Goal: Task Accomplishment & Management: Complete application form

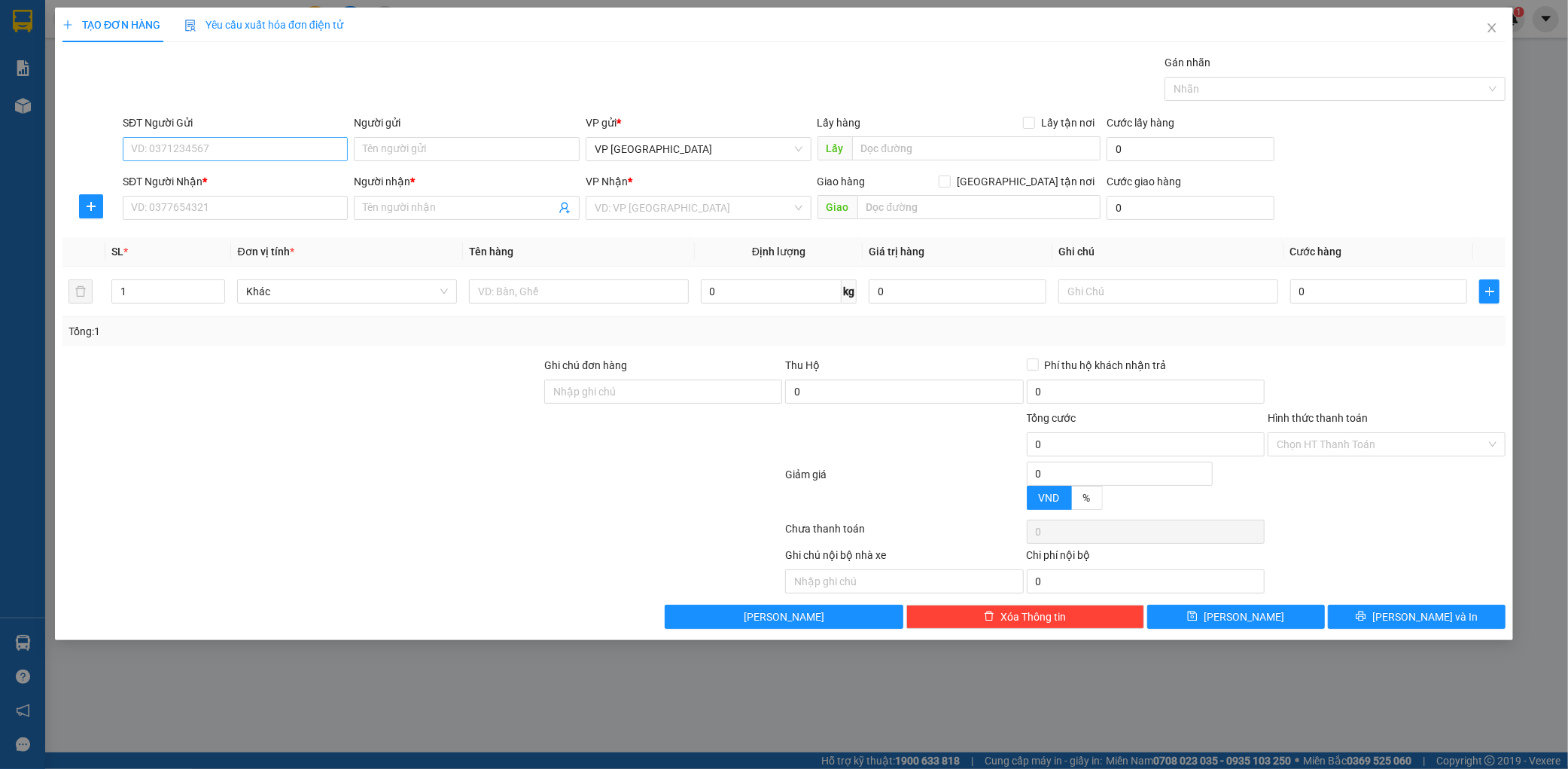
click at [170, 145] on input "SĐT Người Gửi" at bounding box center [236, 148] width 226 height 24
click at [316, 147] on input "SĐT Người Gửi" at bounding box center [236, 148] width 226 height 24
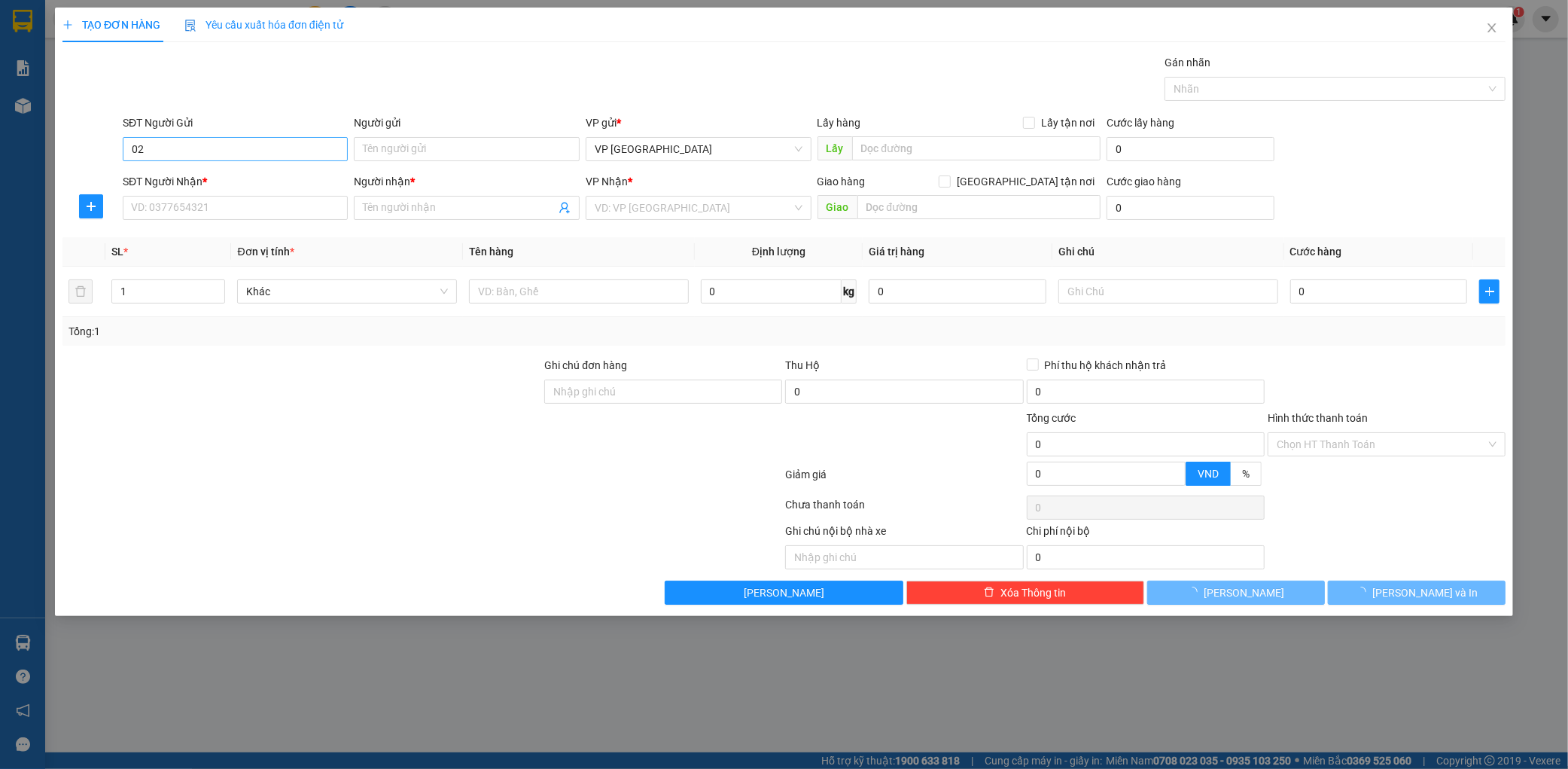
type input "0"
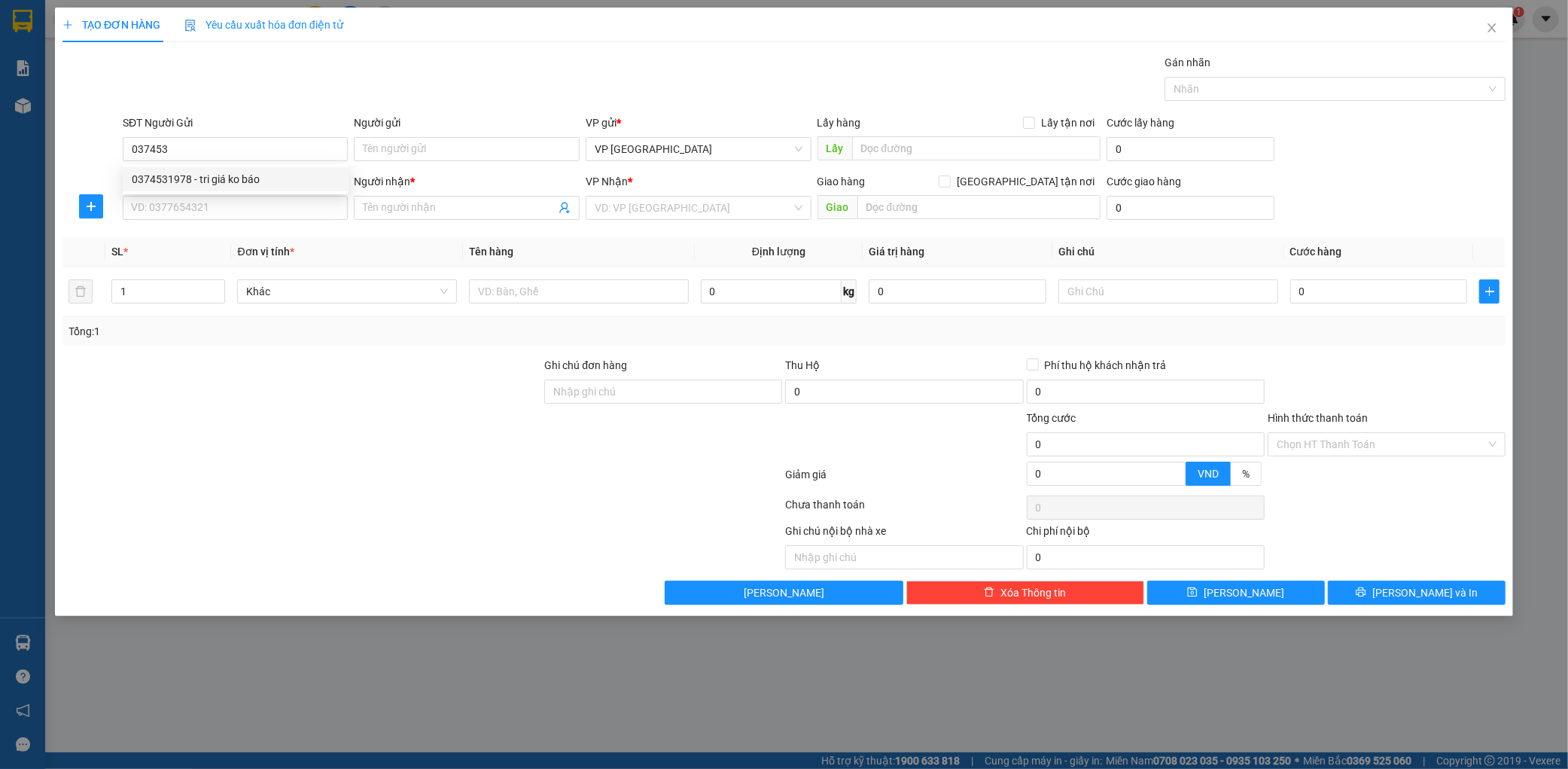
click at [288, 170] on div "0374531978 - tri giá ko báo" at bounding box center [236, 179] width 226 height 24
type input "0374531978"
type input "tri giá ko báo"
type input "0374531978"
click at [274, 202] on input "SĐT Người Nhận *" at bounding box center [236, 208] width 226 height 24
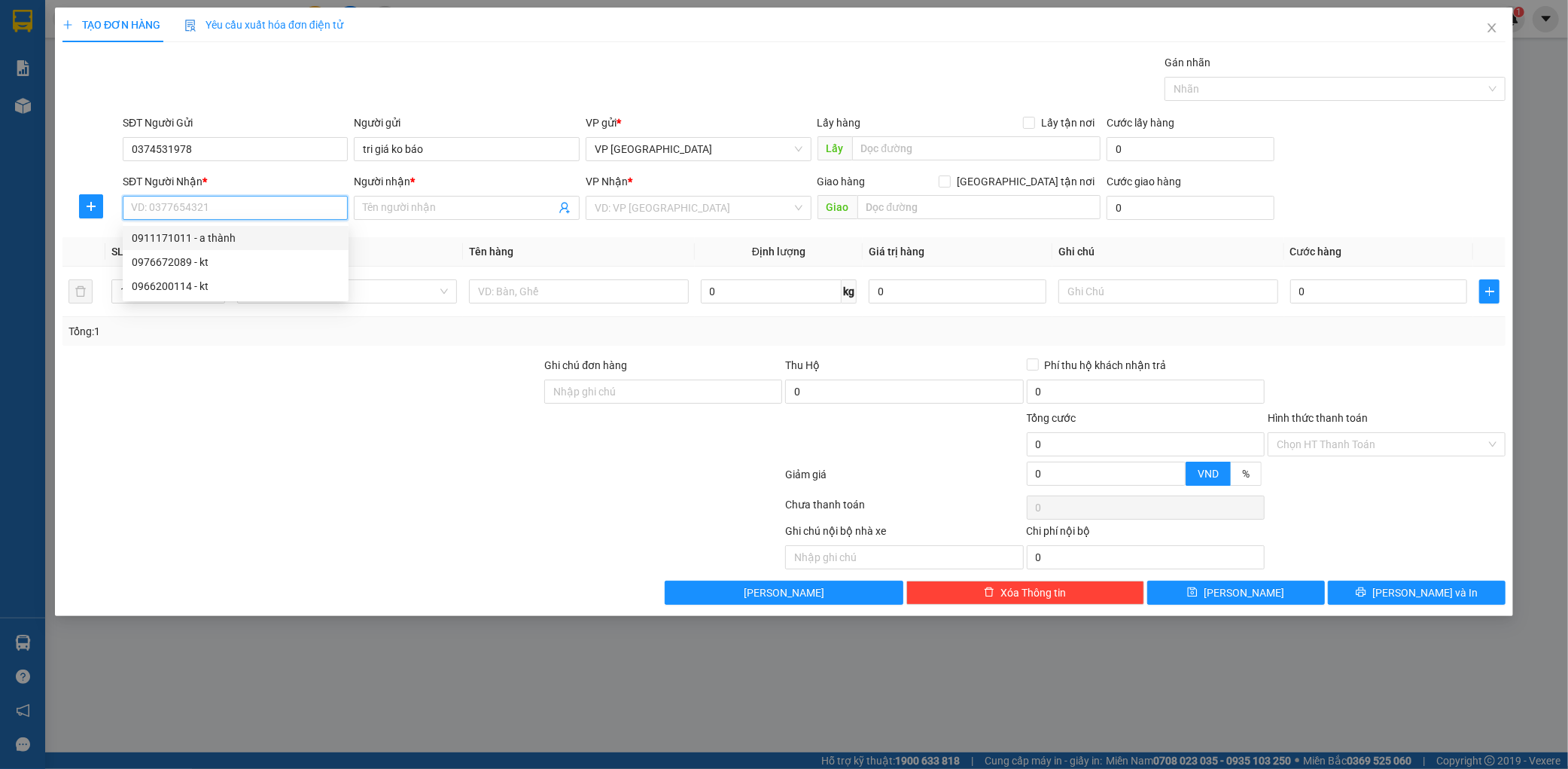
click at [260, 237] on div "0911171011 - a thành" at bounding box center [236, 238] width 208 height 16
type input "0911171011"
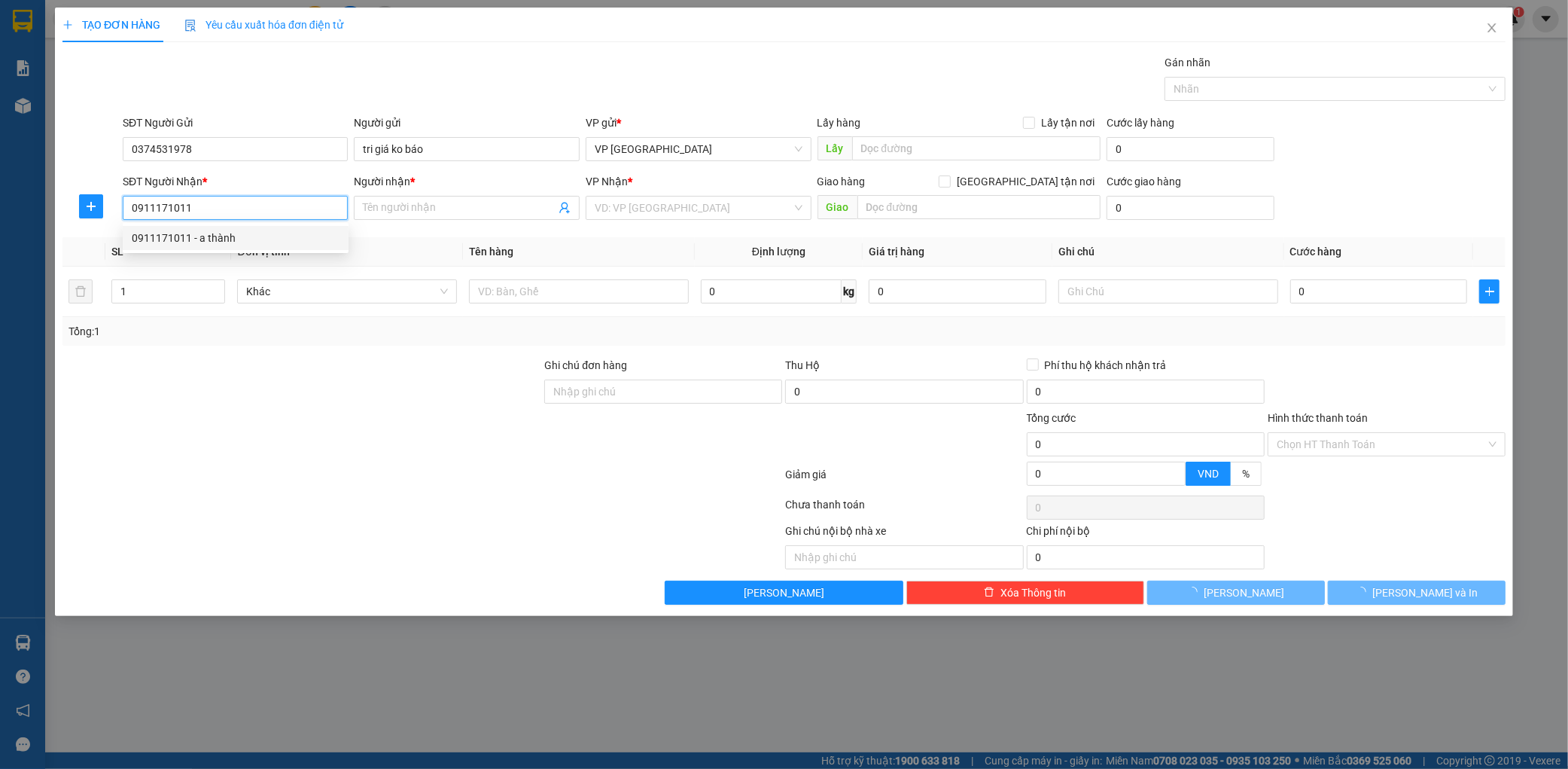
type input "a thành"
type input "kỳ phuong"
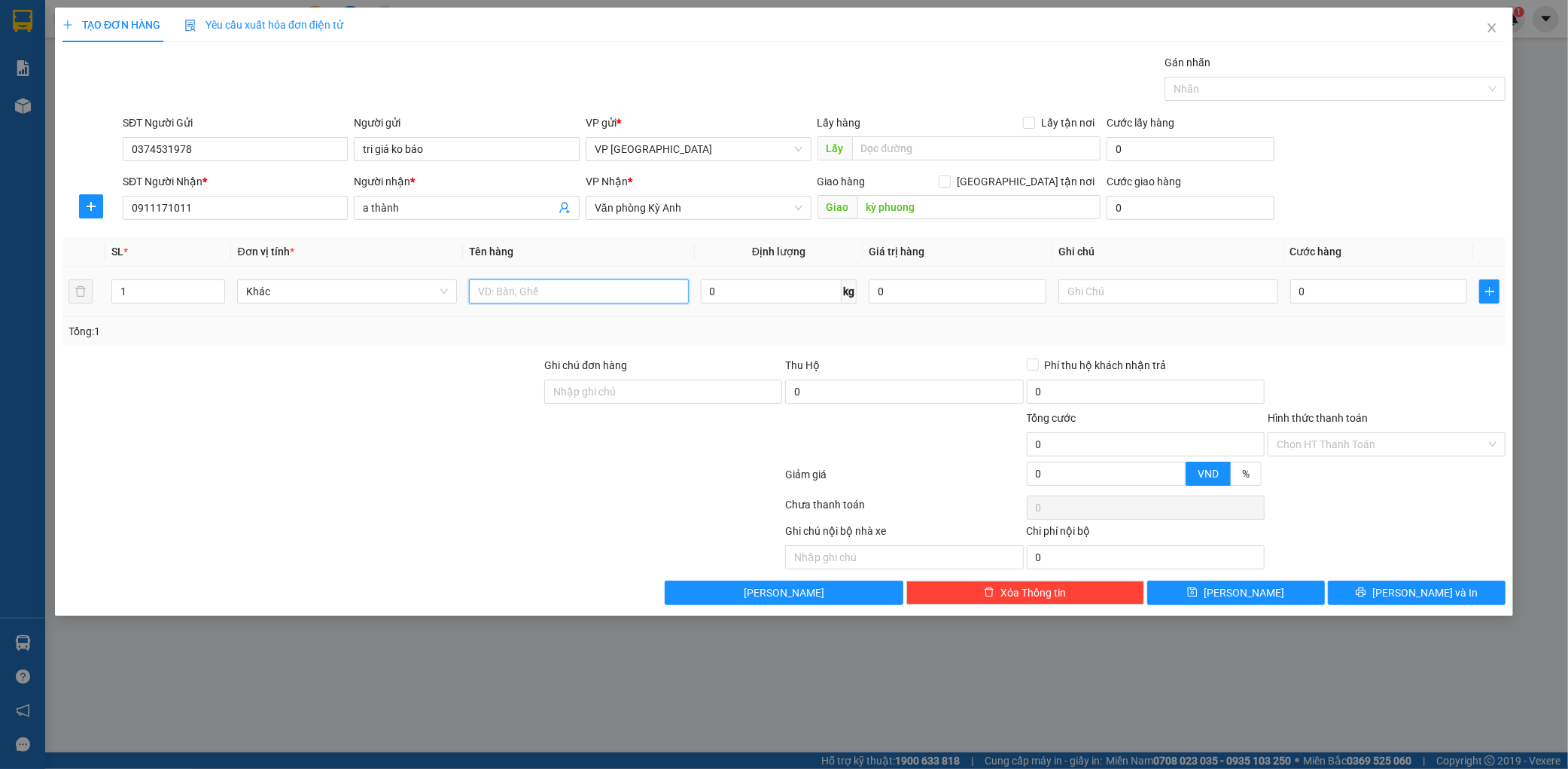
click at [508, 293] on input "text" at bounding box center [578, 291] width 220 height 24
click at [681, 201] on span "Văn phòng Kỳ Anh" at bounding box center [699, 207] width 208 height 22
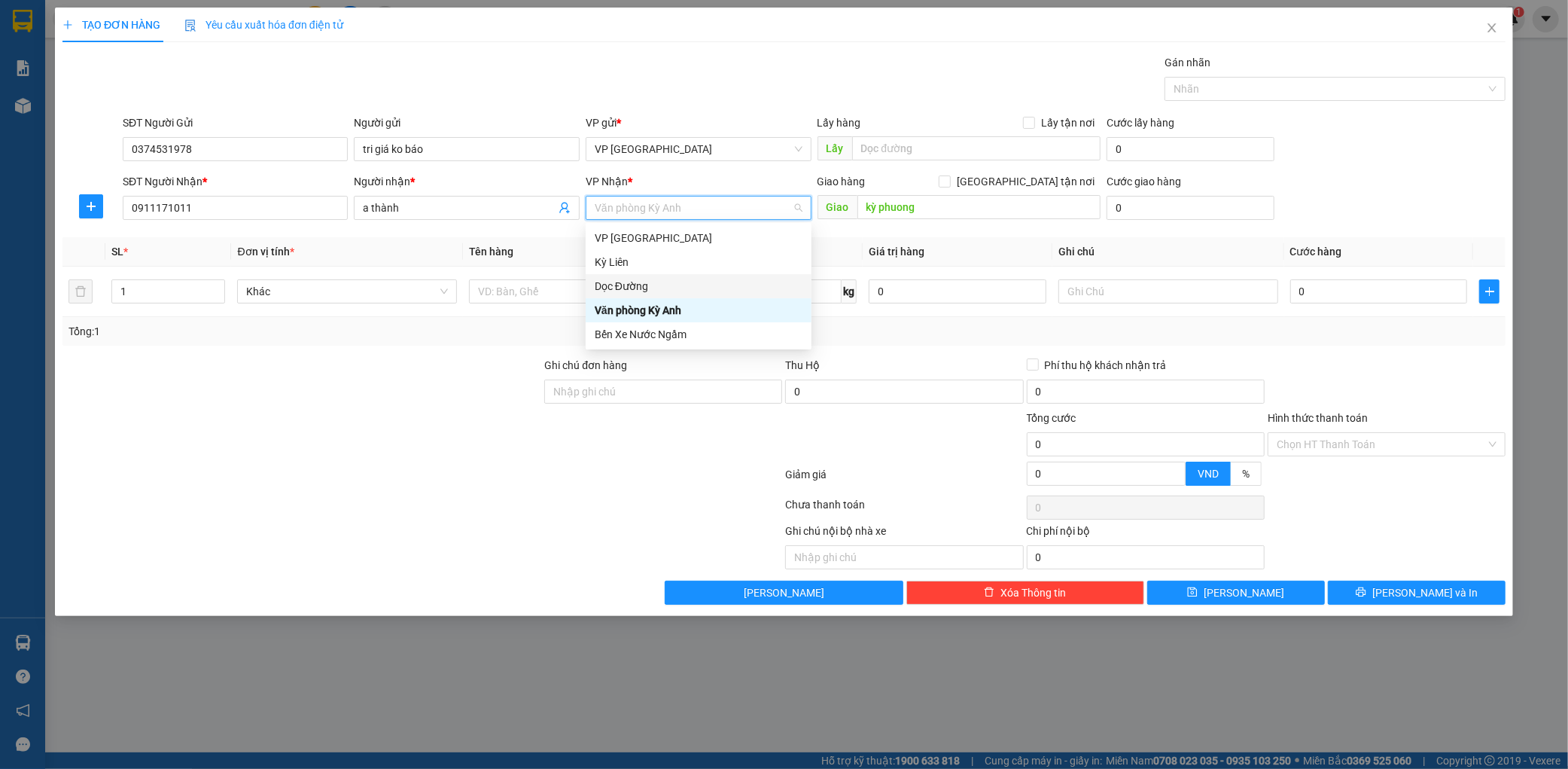
click at [630, 280] on div "Dọc Đường" at bounding box center [699, 286] width 208 height 16
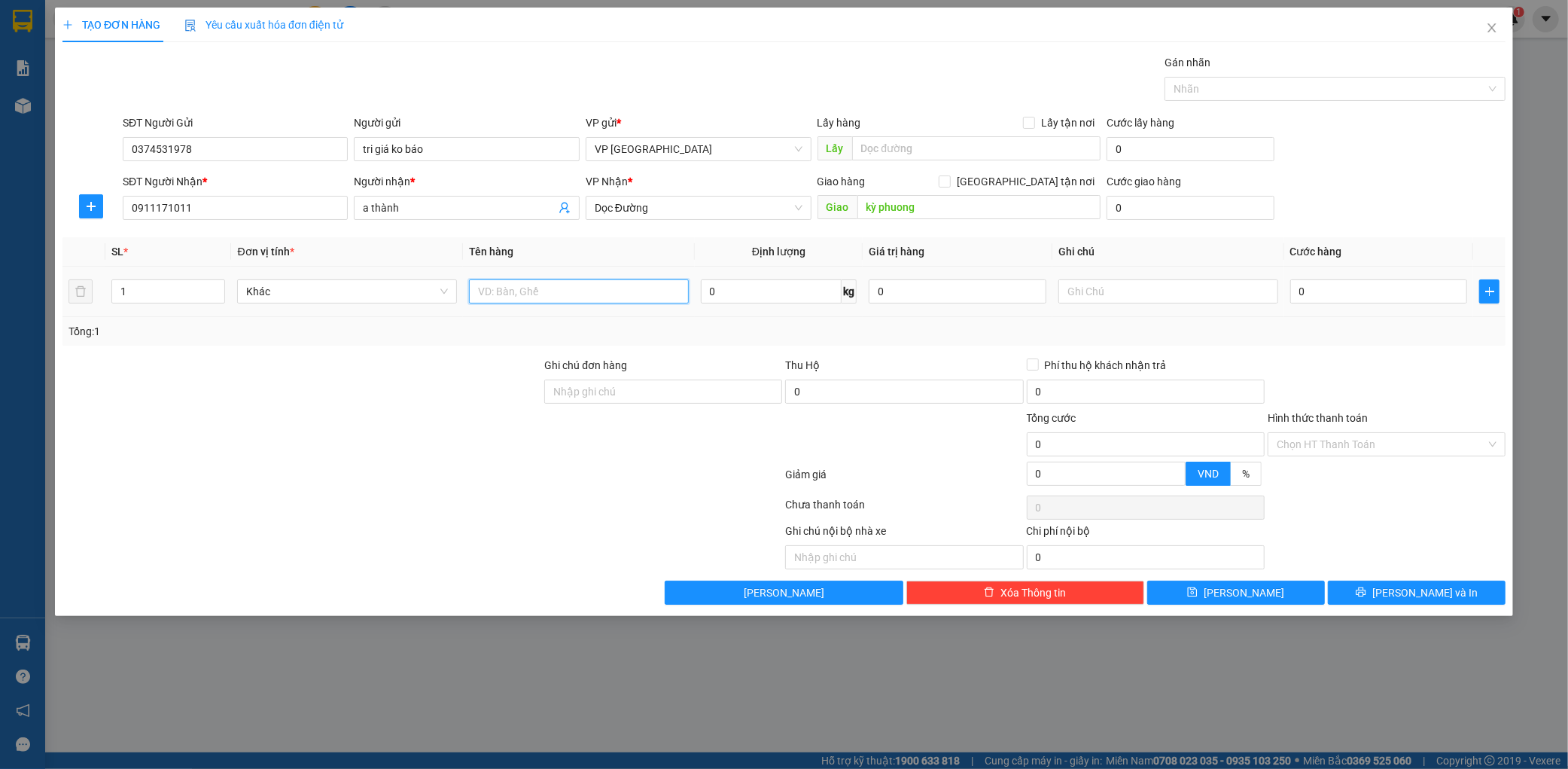
click at [555, 288] on input "text" at bounding box center [578, 291] width 220 height 24
type input "1 hộp"
drag, startPoint x: 1331, startPoint y: 283, endPoint x: 1302, endPoint y: 270, distance: 31.8
click at [1330, 282] on input "0" at bounding box center [1379, 291] width 178 height 24
type input "005"
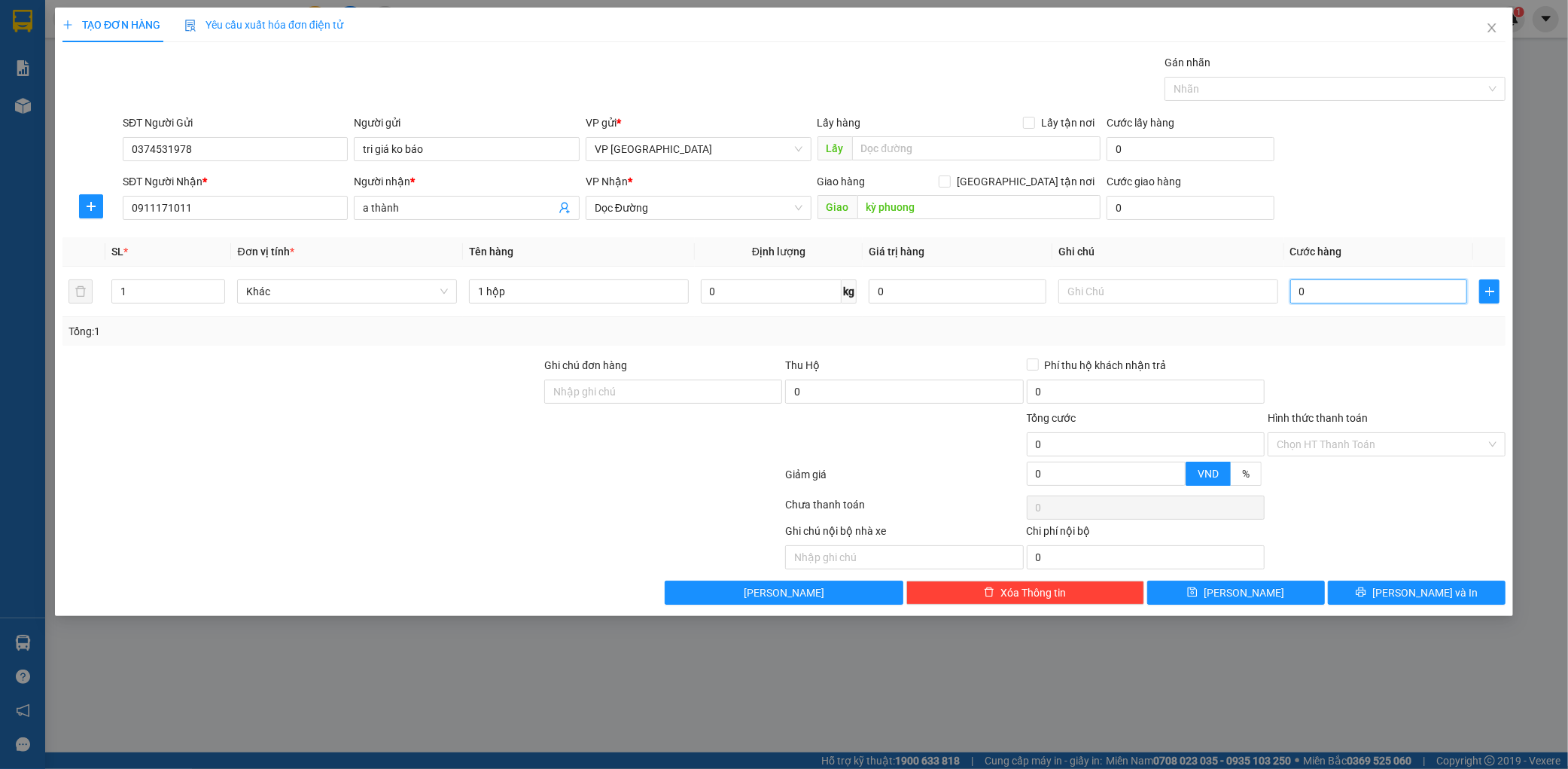
type input "5"
type input "0.050"
type input "50"
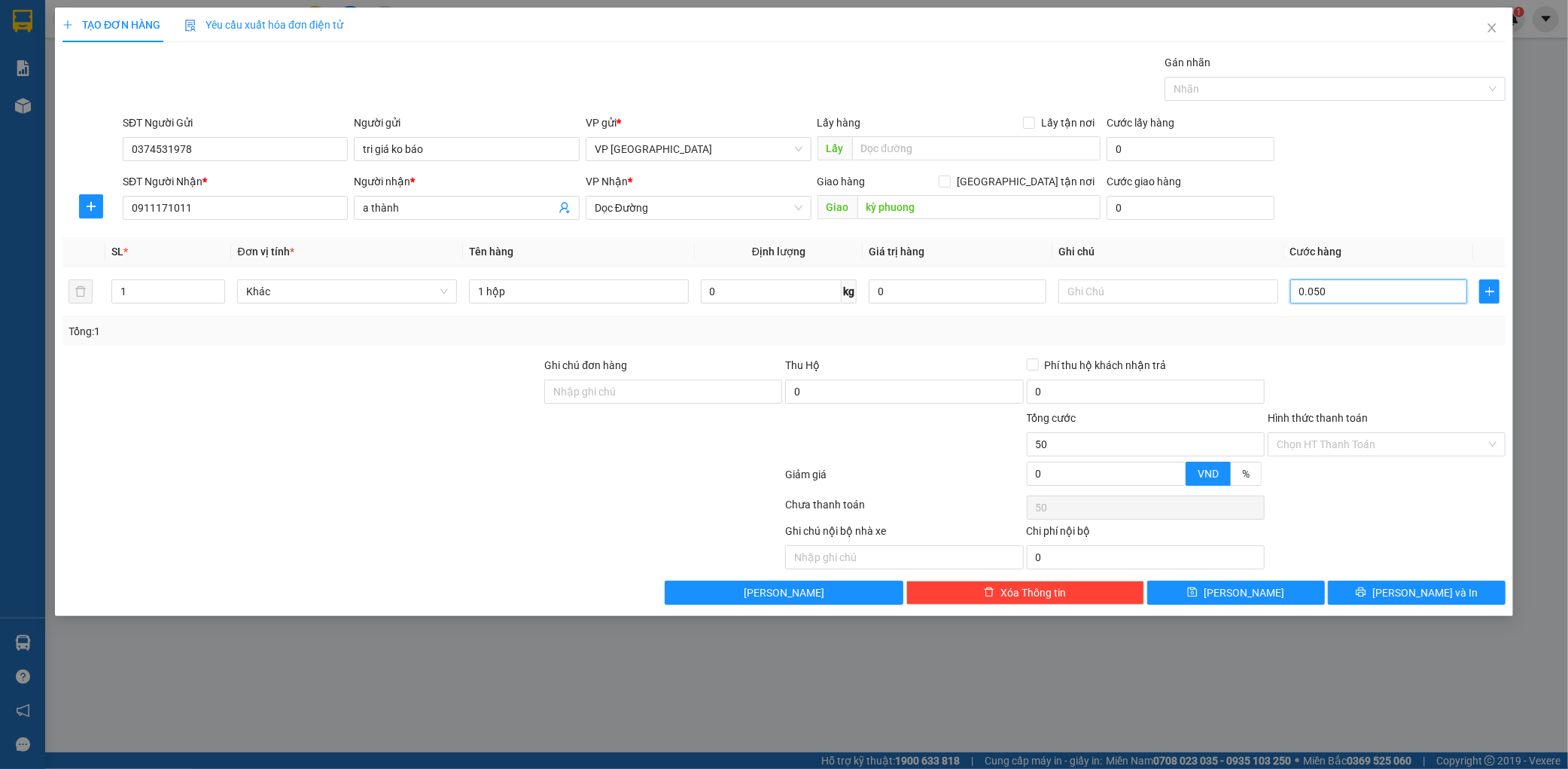
type input "00.500"
type input "500"
type input "0.005.000"
type input "5.000"
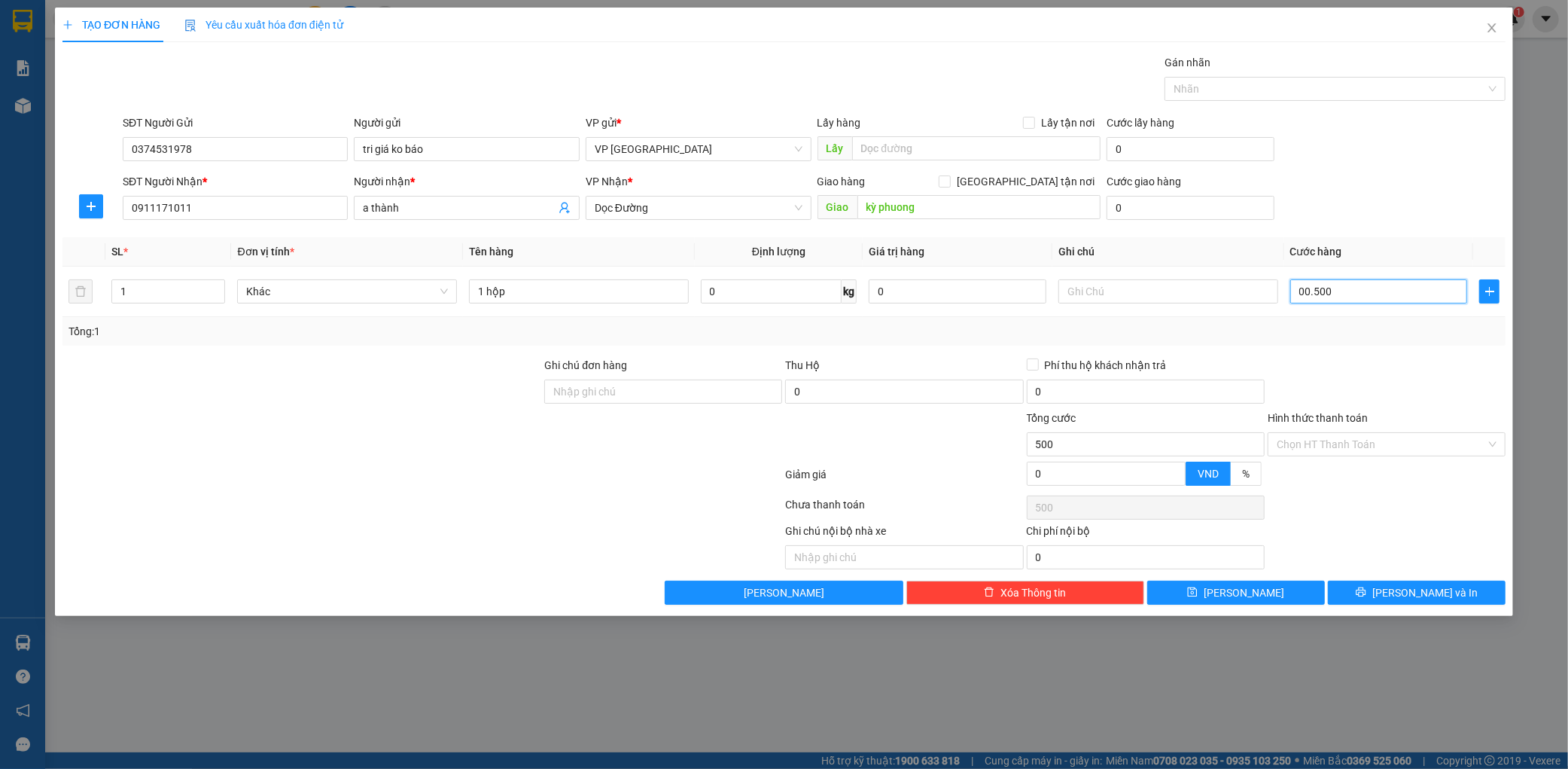
type input "5.000"
type input "000.050.000"
type input "50.000"
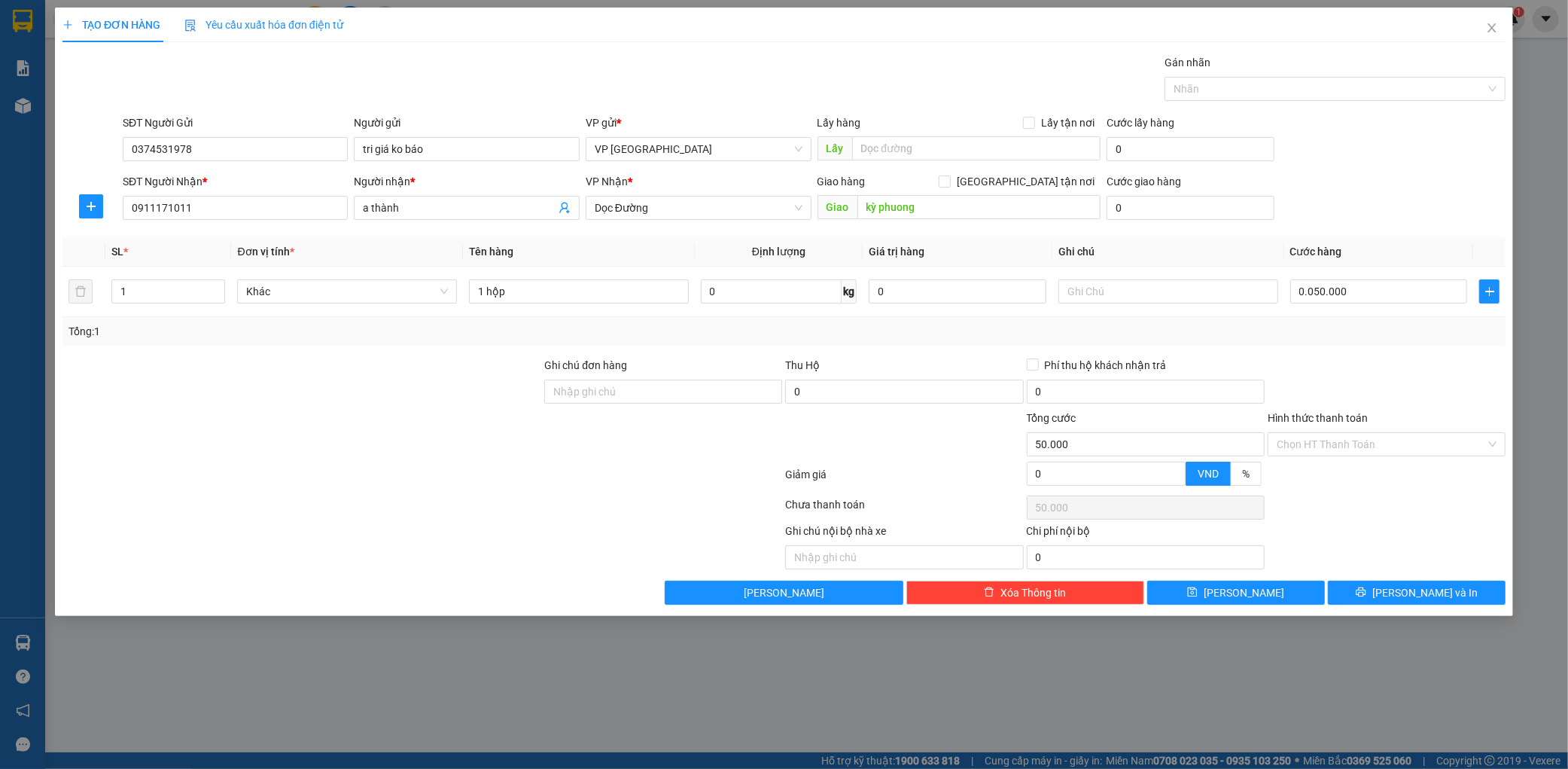
type input "50.000"
drag, startPoint x: 1460, startPoint y: 396, endPoint x: 1412, endPoint y: 423, distance: 55.1
click at [1457, 396] on div at bounding box center [1387, 383] width 241 height 53
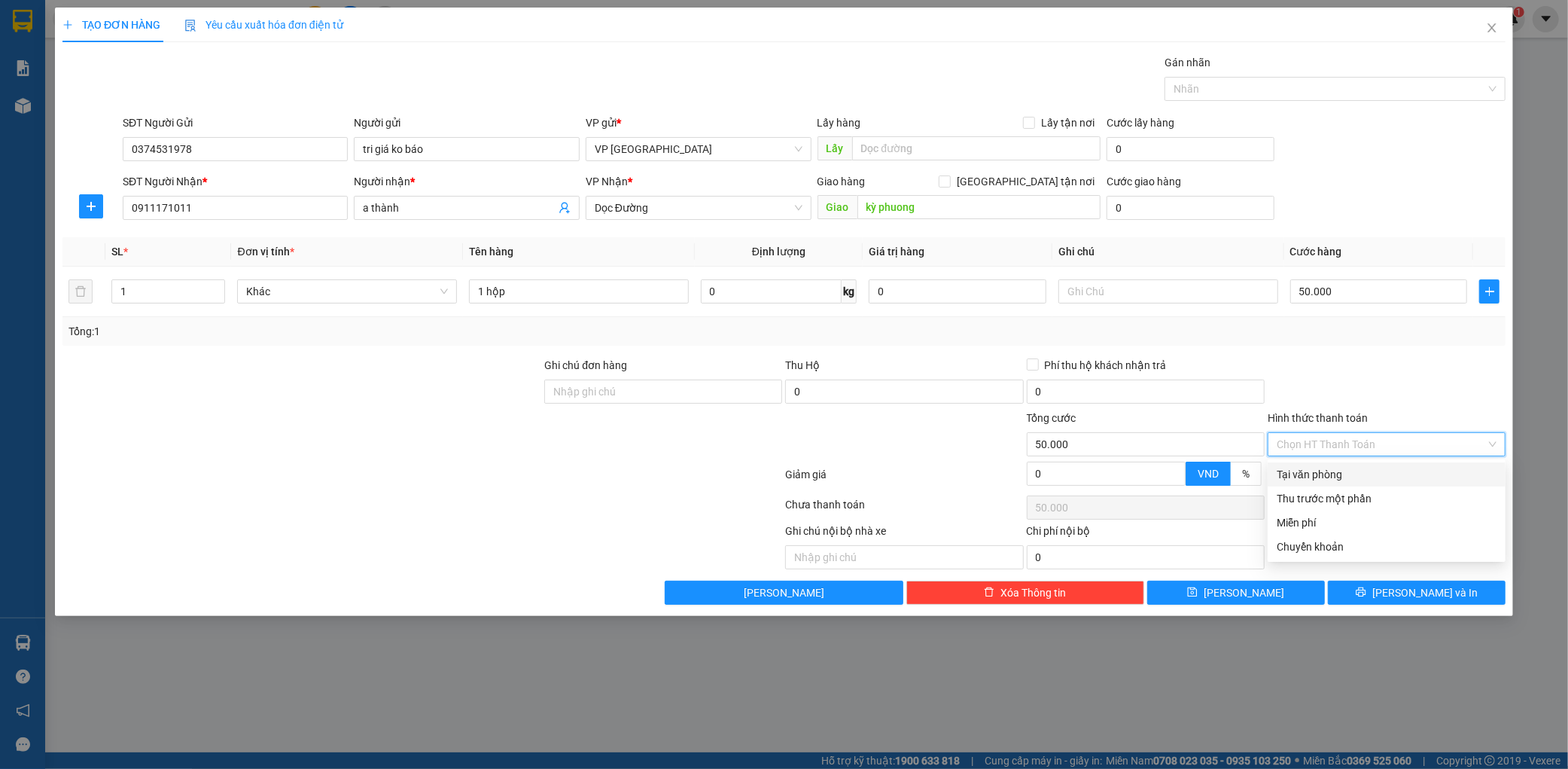
click at [1396, 446] on input "Hình thức thanh toán" at bounding box center [1381, 443] width 209 height 22
drag, startPoint x: 1373, startPoint y: 473, endPoint x: 1357, endPoint y: 457, distance: 22.6
click at [1372, 473] on div "Tại văn phòng" at bounding box center [1386, 475] width 220 height 16
type input "0"
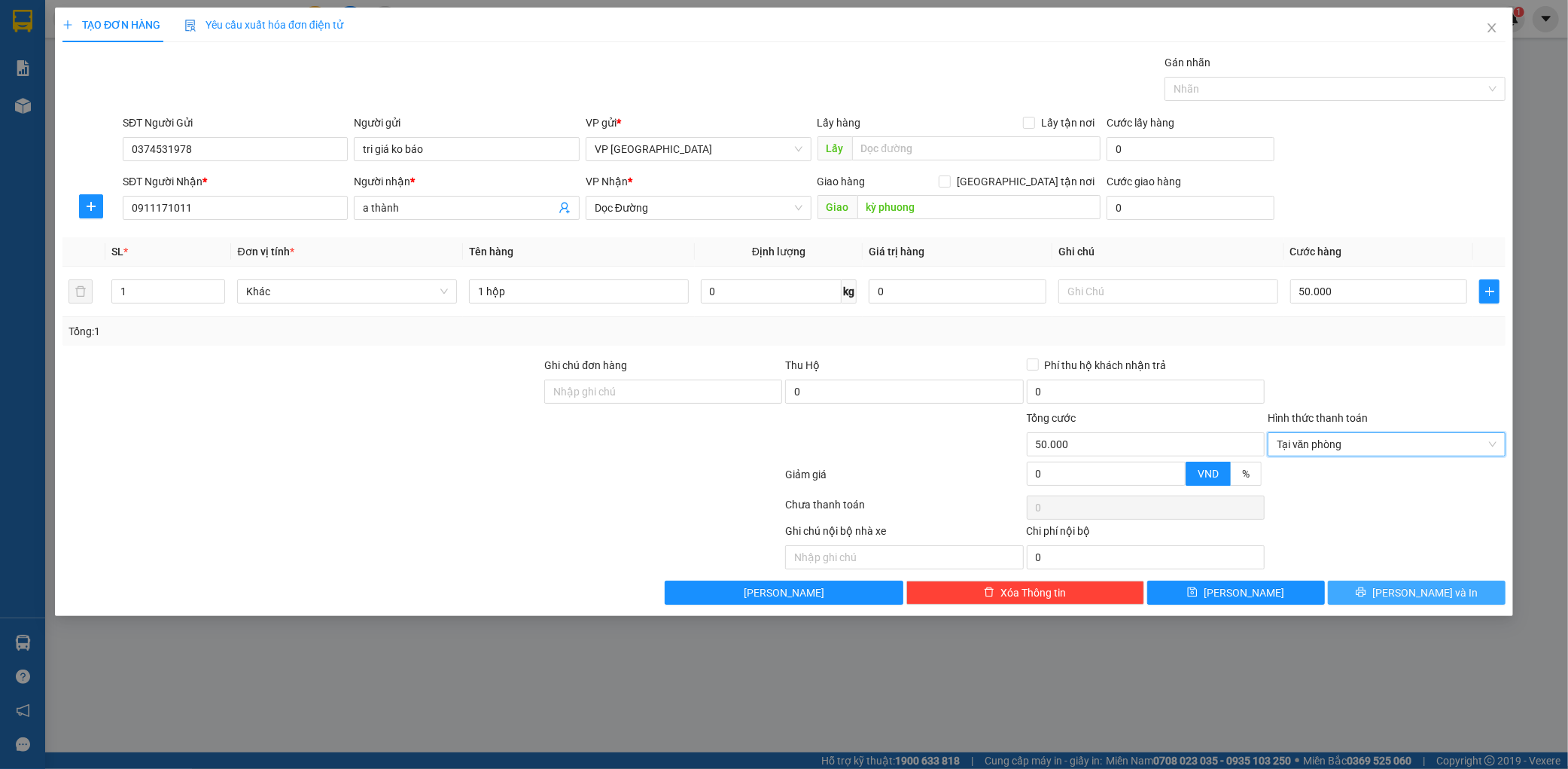
click at [1387, 581] on button "[PERSON_NAME] và In" at bounding box center [1417, 592] width 178 height 24
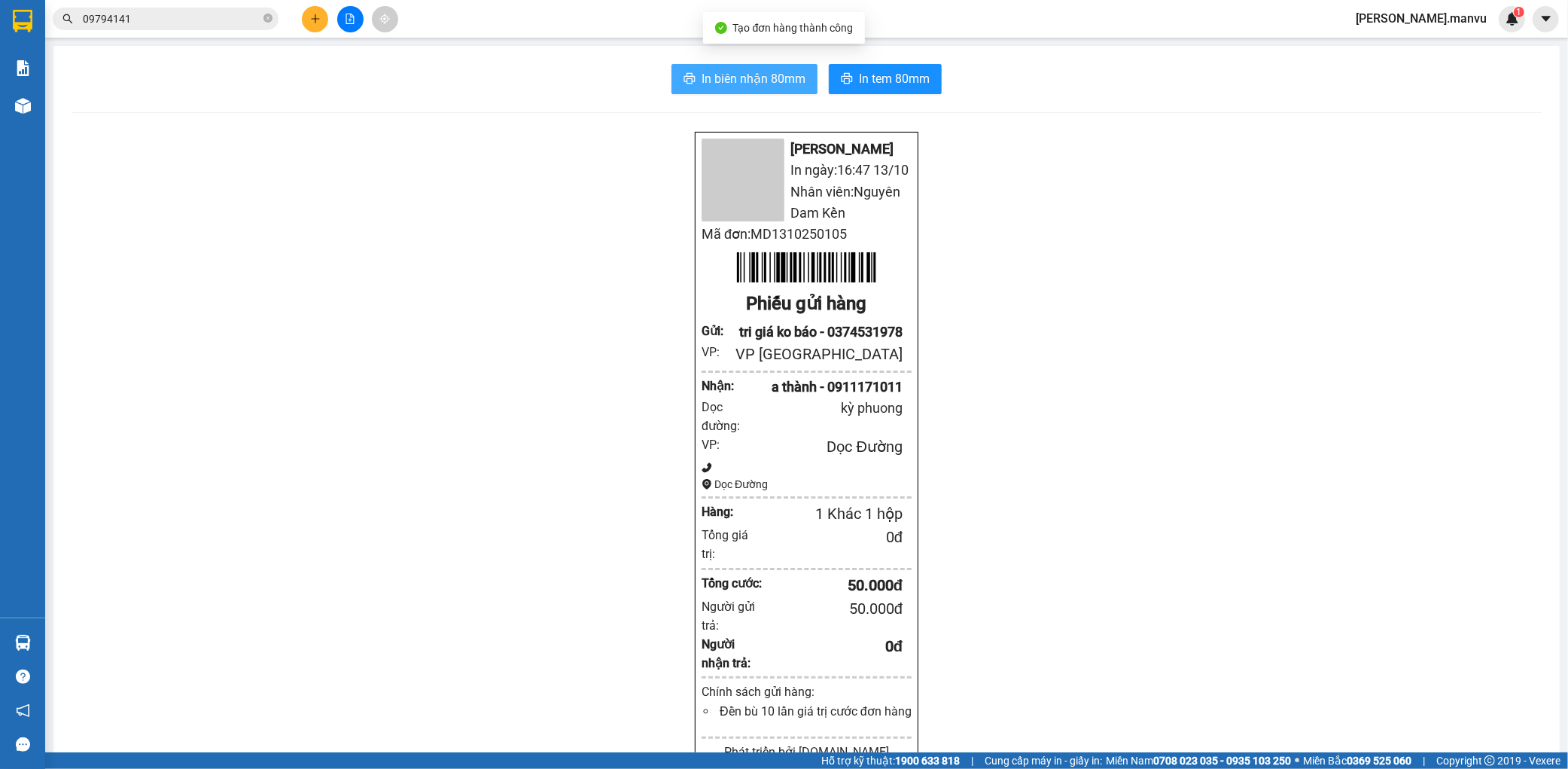
click at [769, 82] on span "In biên nhận 80mm" at bounding box center [753, 78] width 104 height 19
